Goal: Navigation & Orientation: Find specific page/section

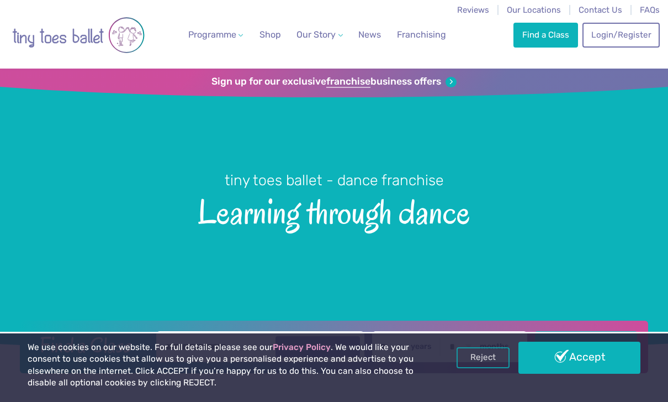
click at [588, 362] on link "Accept" at bounding box center [580, 357] width 122 height 32
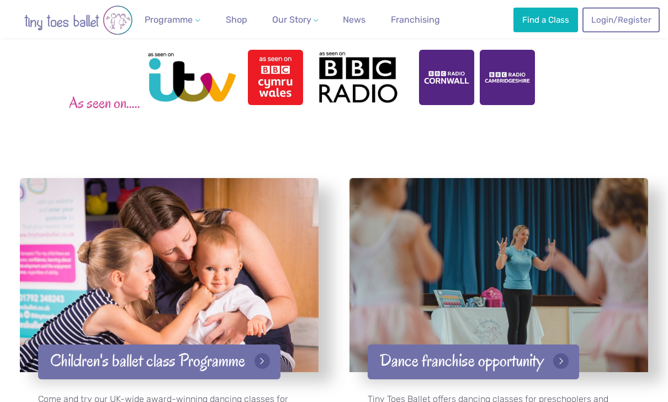
scroll to position [1532, 0]
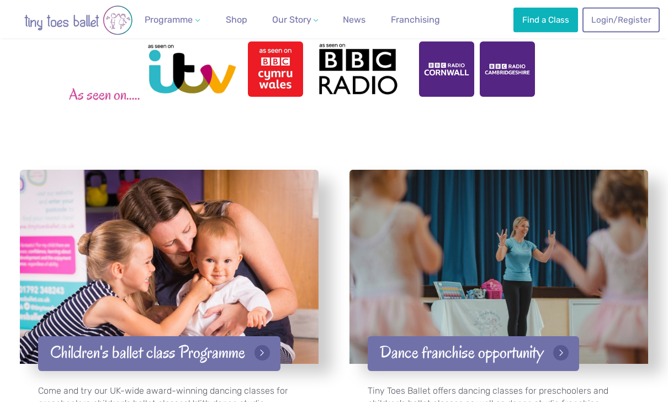
click at [558, 258] on div at bounding box center [499, 267] width 298 height 194
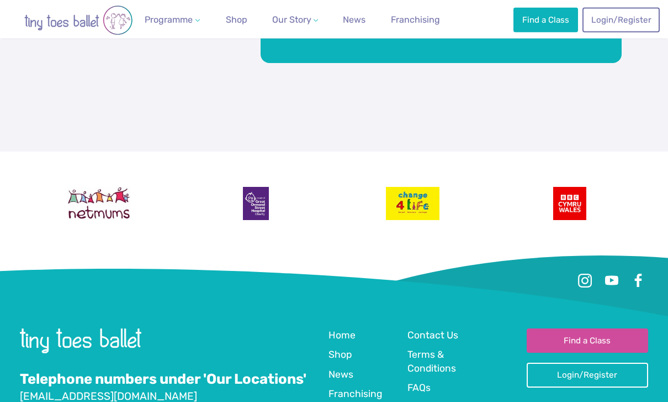
scroll to position [2564, 0]
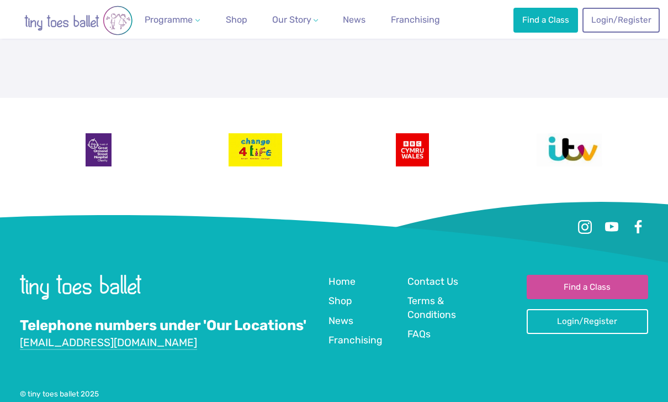
click at [425, 276] on span "Contact Us" at bounding box center [433, 281] width 51 height 11
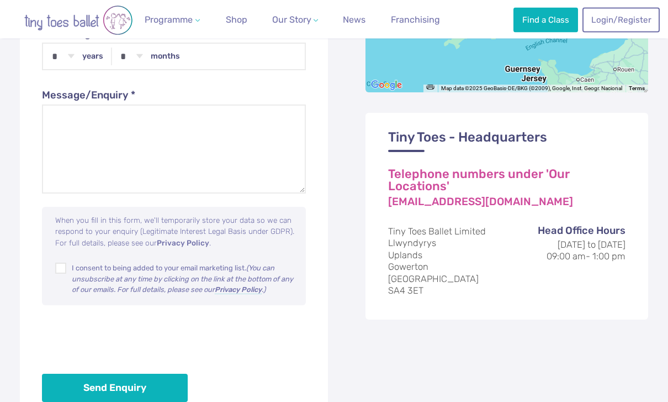
scroll to position [670, 0]
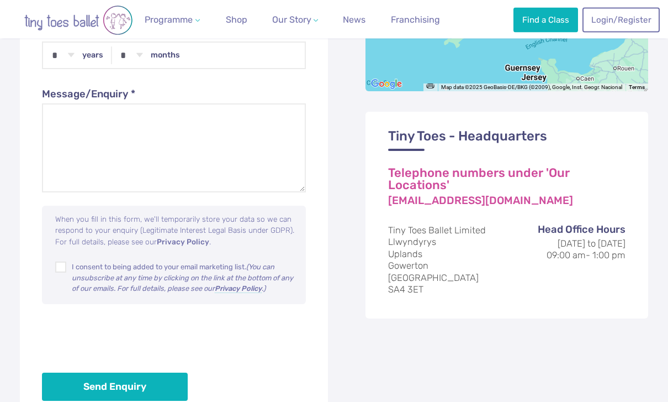
click at [93, 1] on link "Go to home page" at bounding box center [78, 19] width 133 height 39
